Goal: Submit feedback/report problem

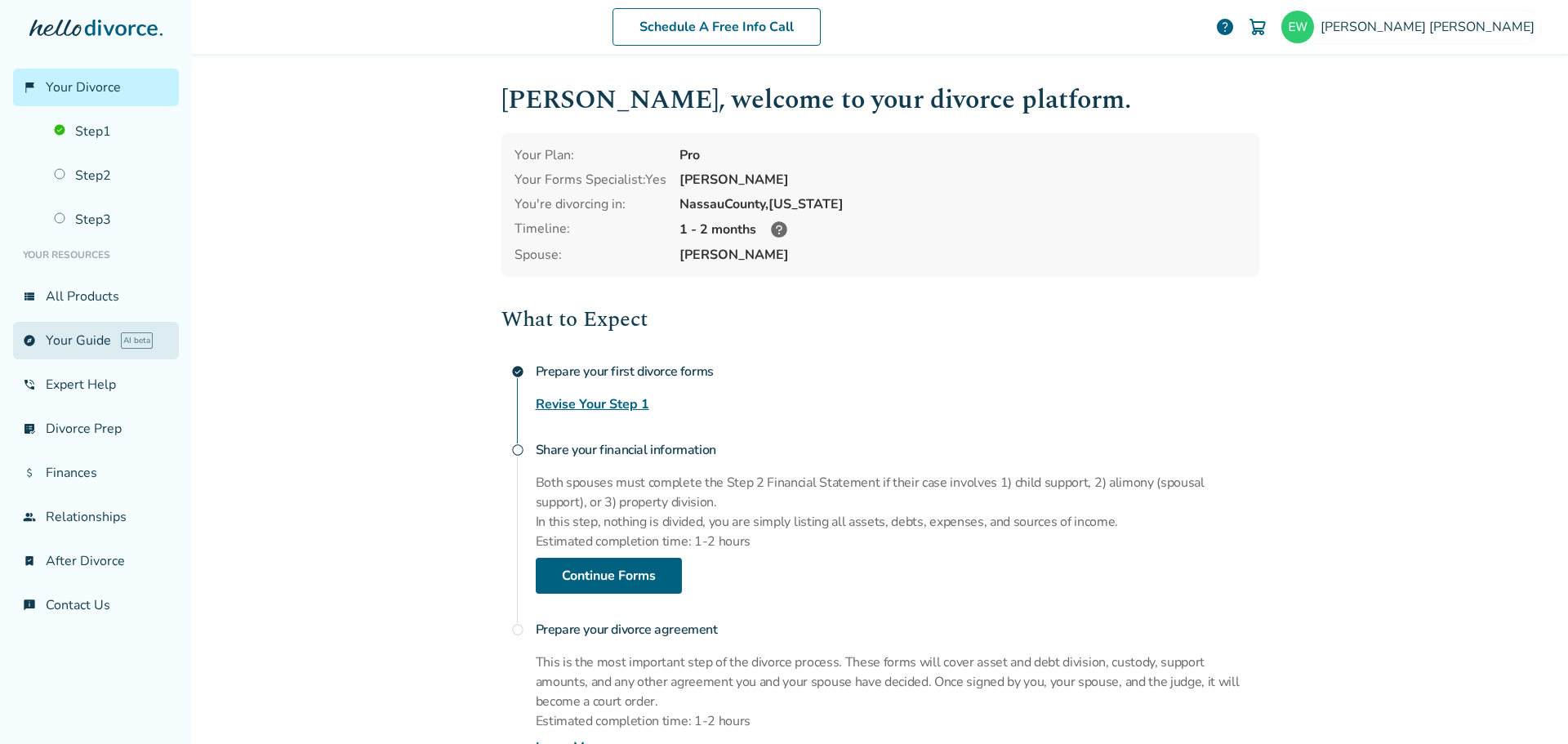
click at [96, 345] on link "explore Your Guide AI beta" at bounding box center [95, 341] width 166 height 37
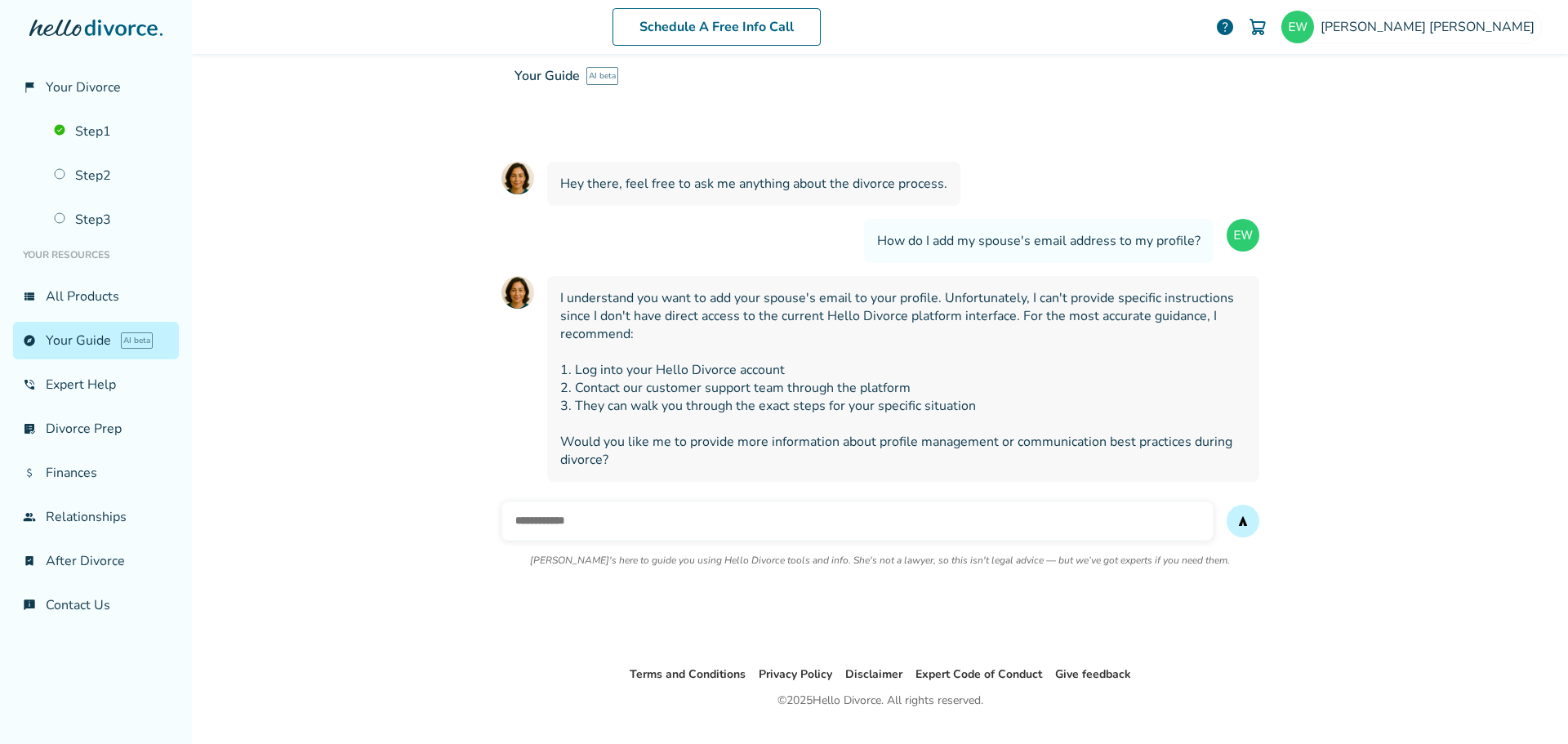
scroll to position [110, 0]
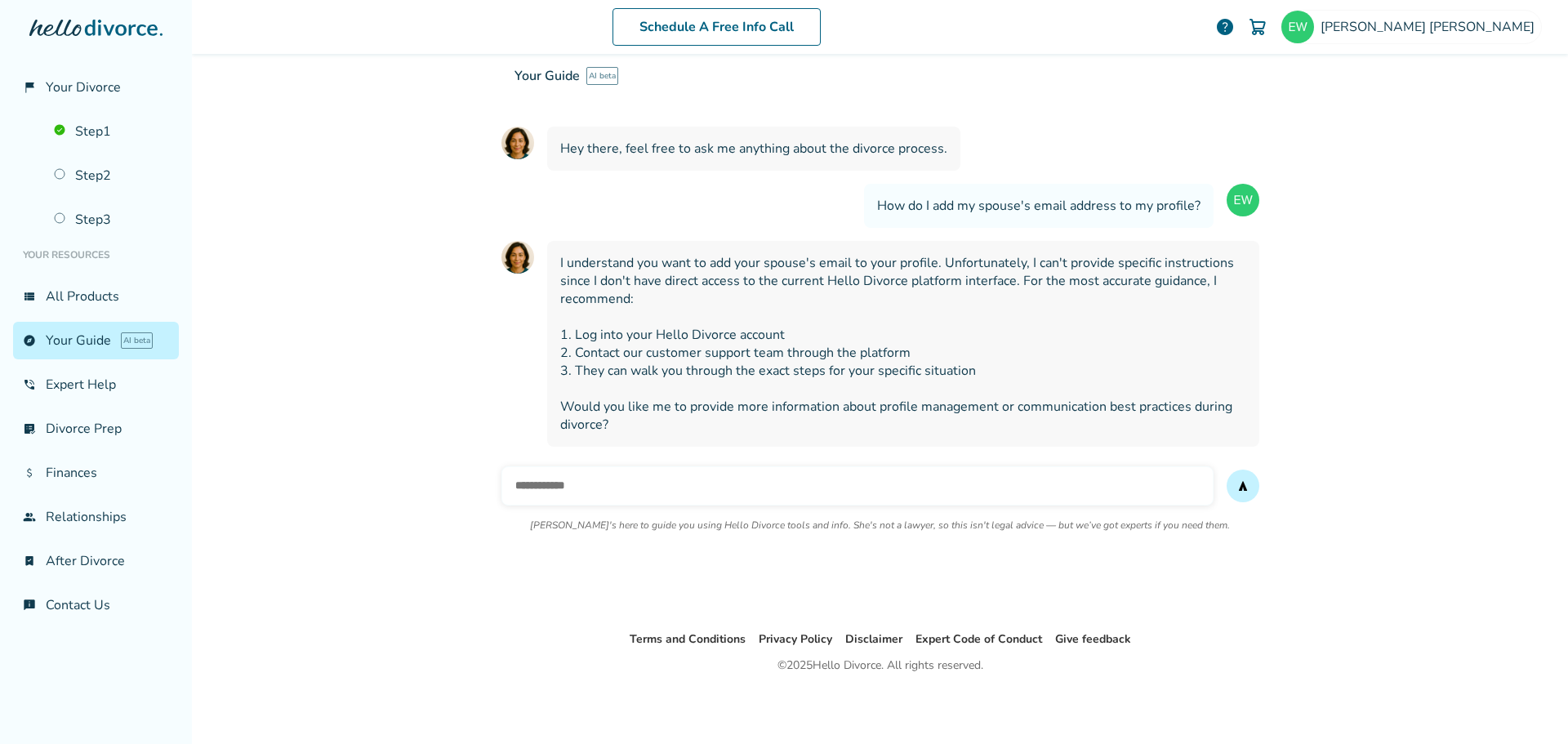
click at [665, 478] on input "text" at bounding box center [858, 486] width 712 height 39
type input "**********"
click at [1227, 470] on button "send" at bounding box center [1242, 486] width 32 height 32
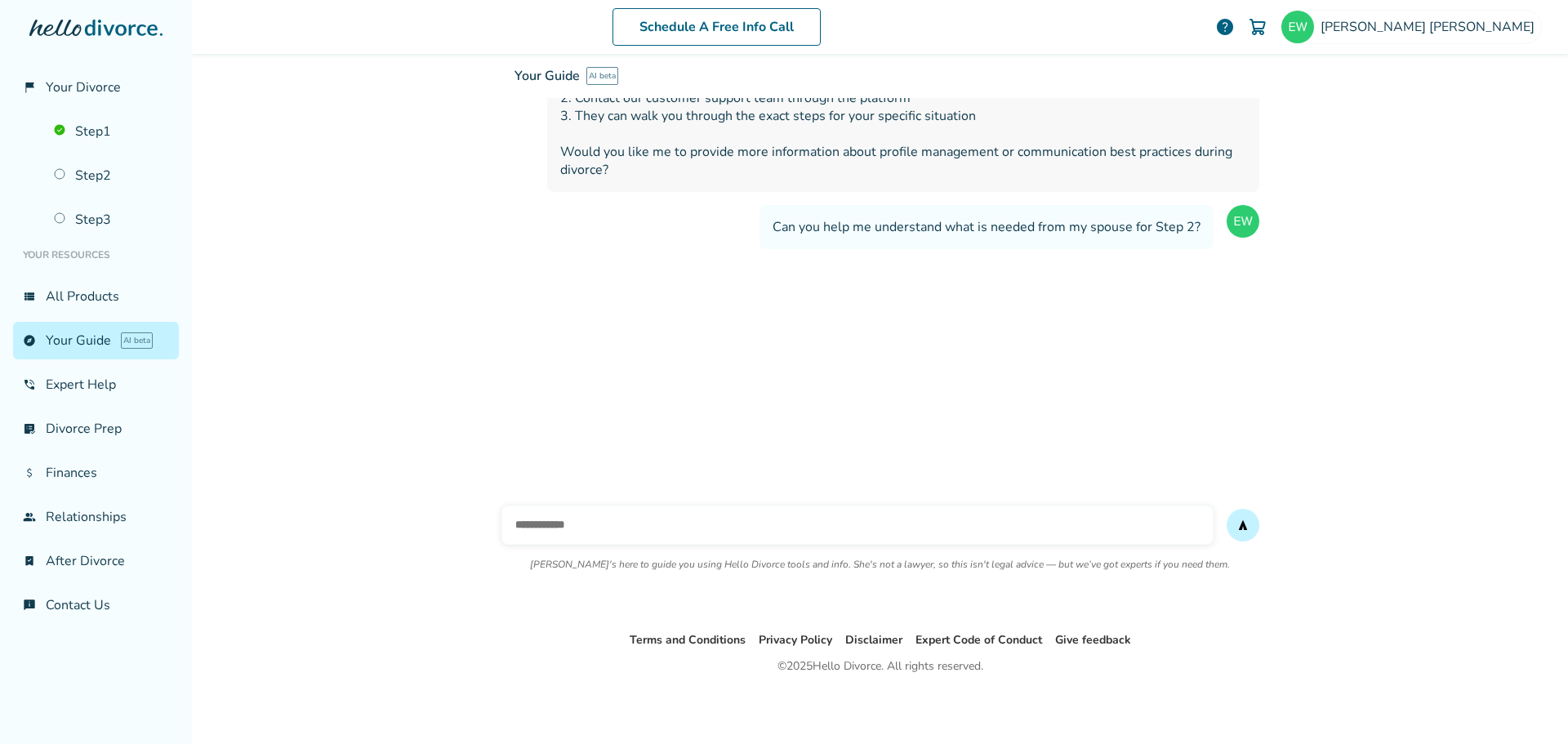
scroll to position [365, 0]
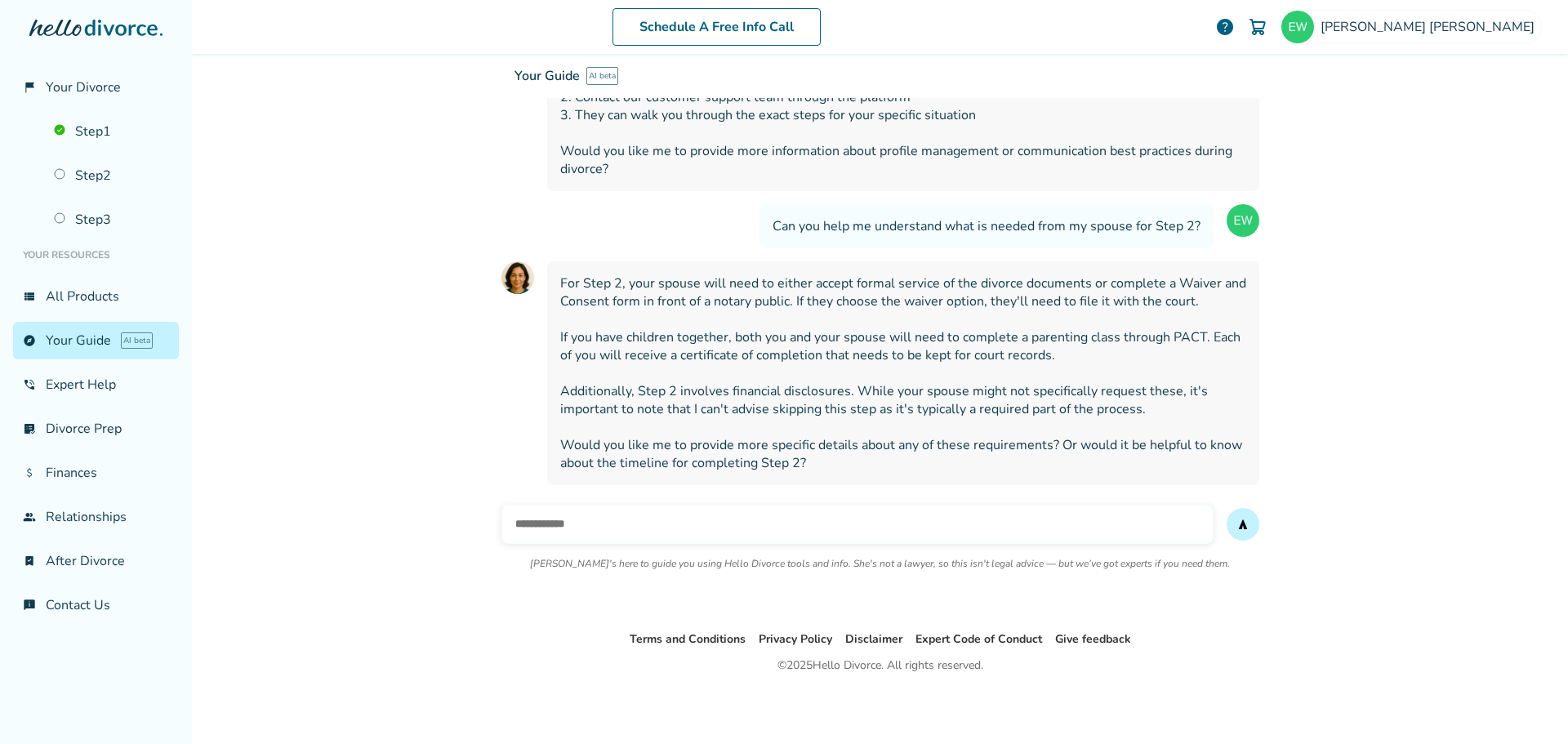
click at [1058, 511] on input "text" at bounding box center [858, 524] width 712 height 39
type input "**********"
click at [1227, 508] on button "send" at bounding box center [1242, 524] width 32 height 32
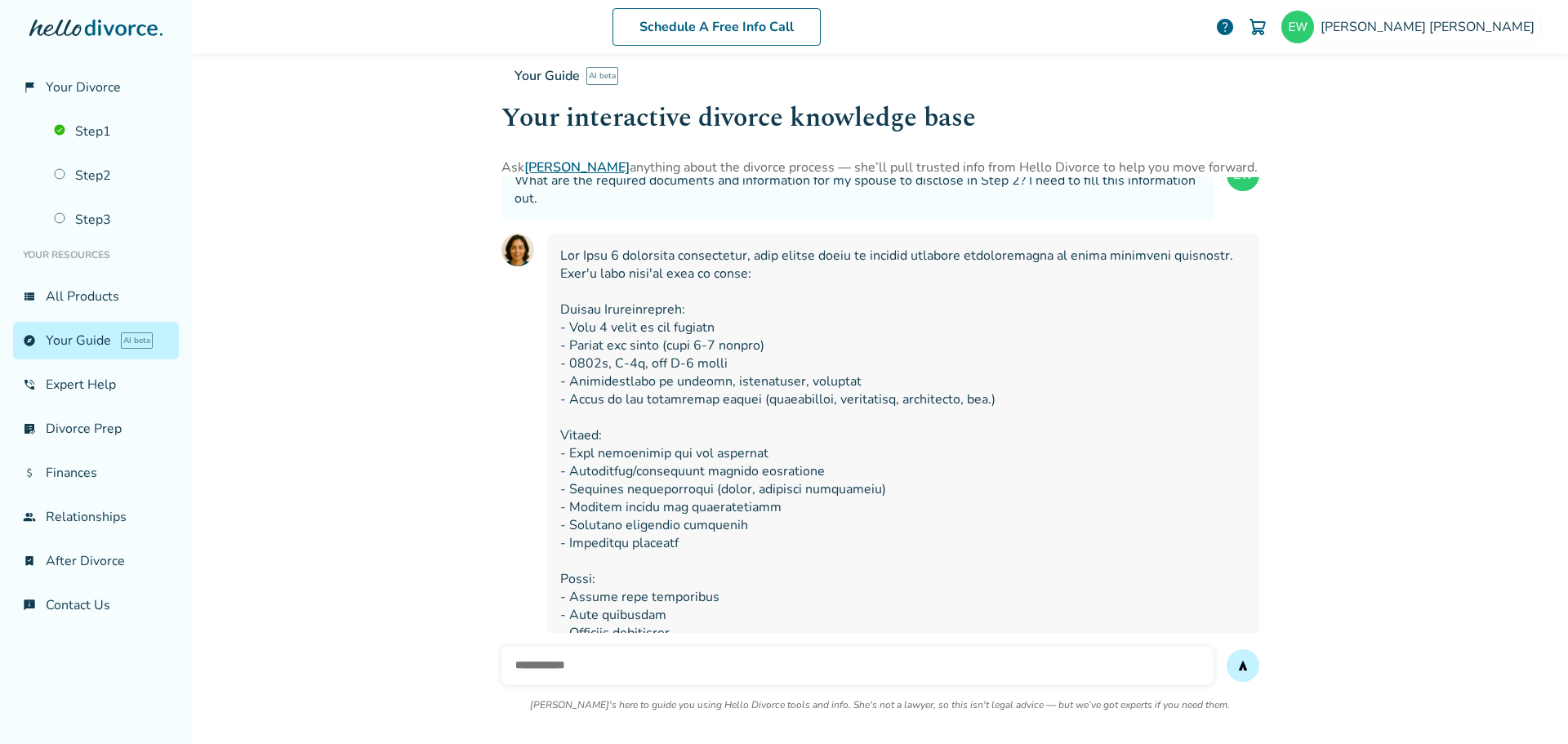
scroll to position [682, 0]
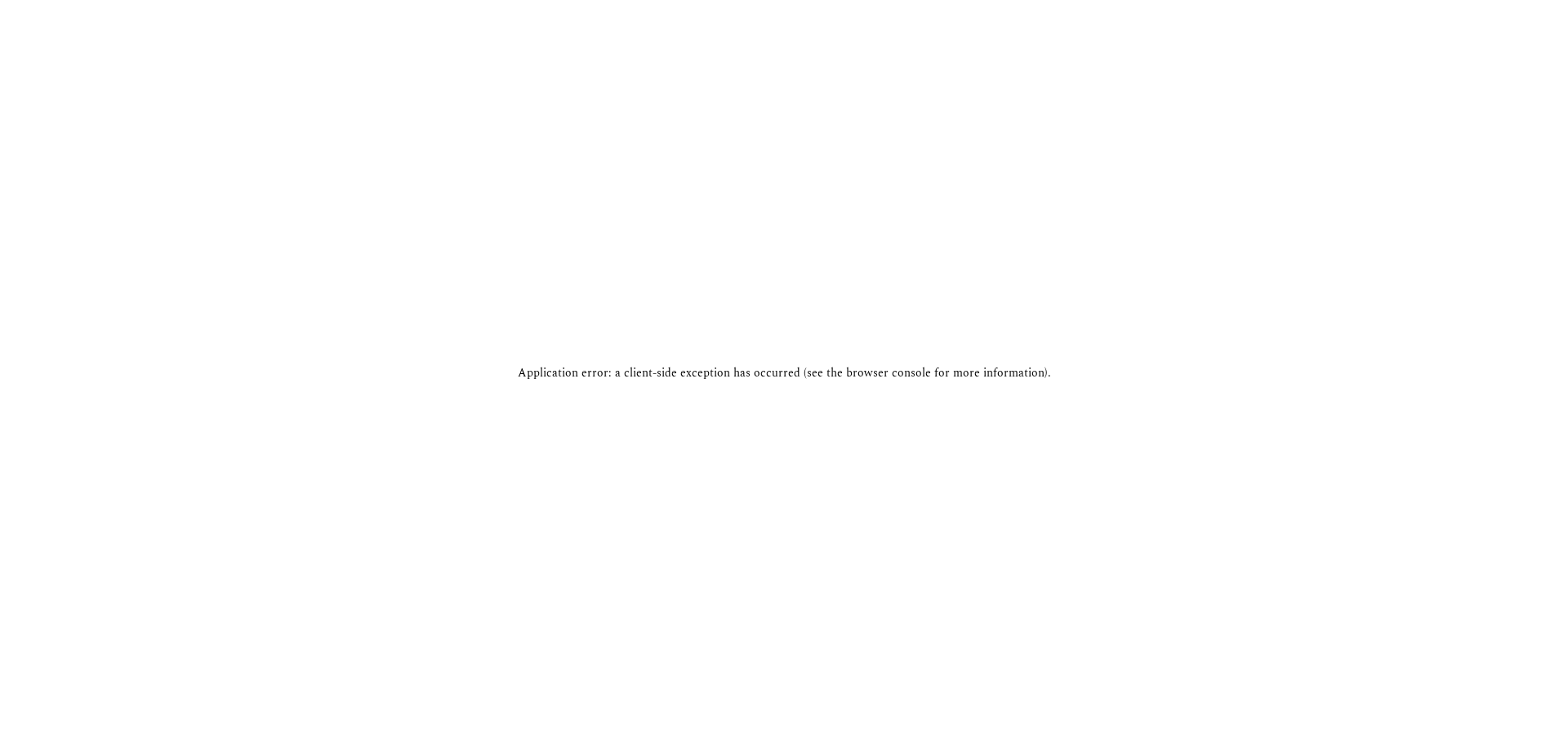
click at [1003, 183] on div "Application error: a client-side exception has occurred (see the browser consol…" at bounding box center [784, 372] width 1568 height 744
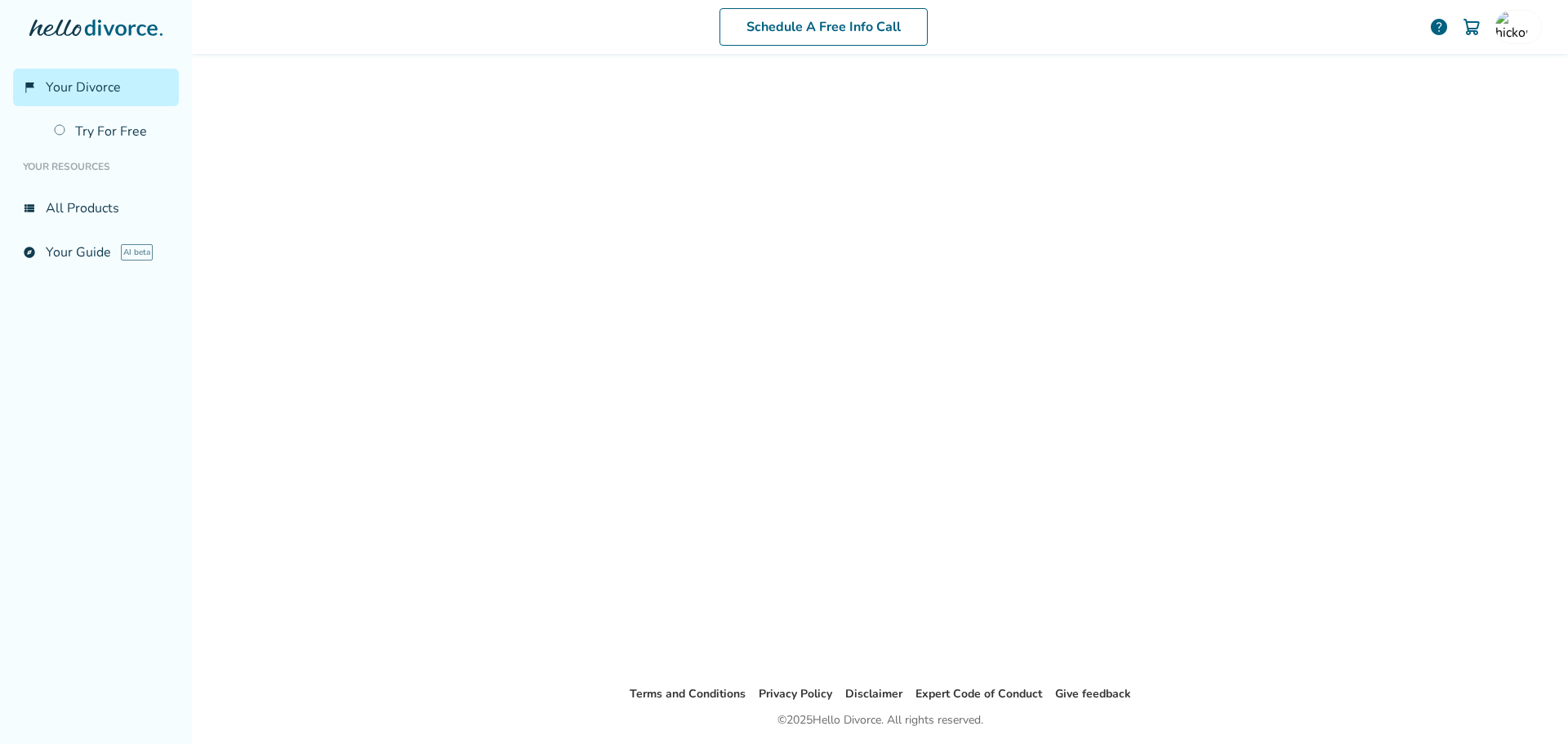
scroll to position [81, 0]
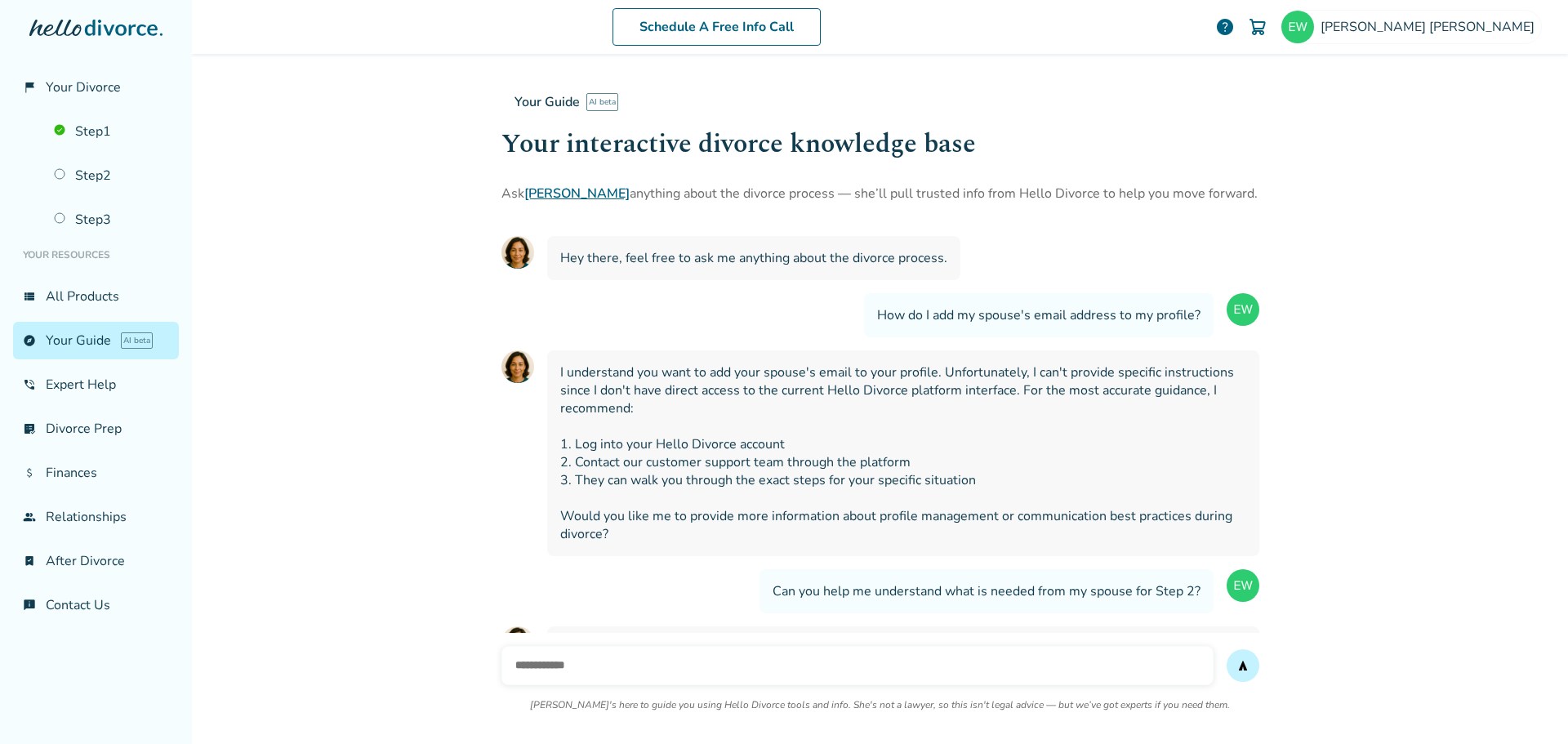
scroll to position [682, 0]
click at [95, 31] on icon at bounding box center [122, 27] width 73 height 17
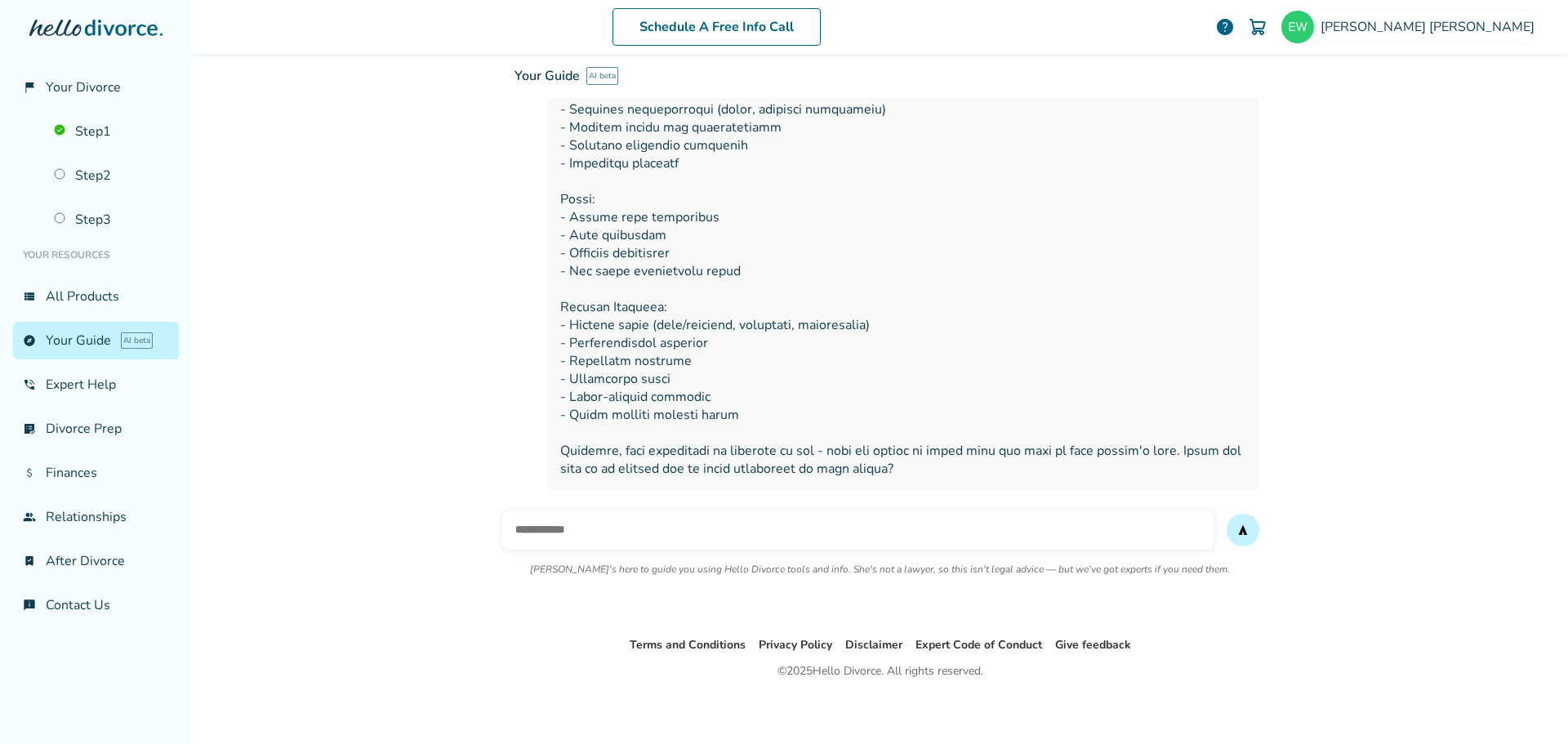
scroll to position [1090, 0]
